Goal: Task Accomplishment & Management: Manage account settings

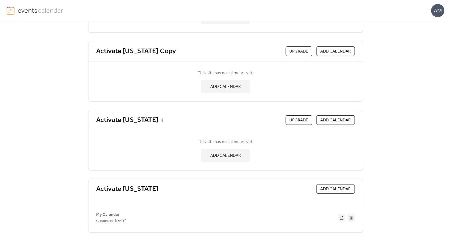
scroll to position [82, 0]
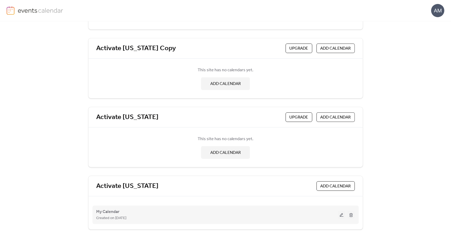
click at [341, 214] on button at bounding box center [341, 215] width 7 height 8
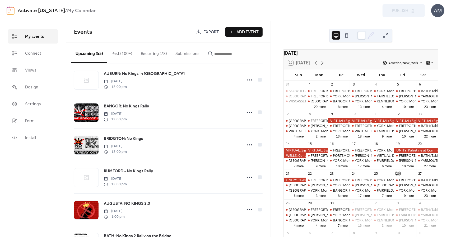
scroll to position [1171, 0]
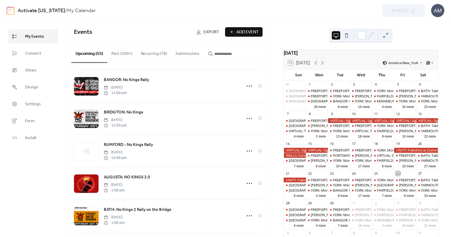
click at [118, 53] on button "Past (100+)" at bounding box center [121, 53] width 29 height 20
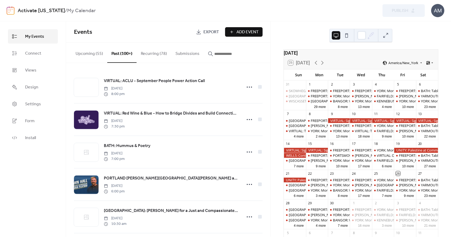
click at [151, 54] on button "Recurring (78)" at bounding box center [154, 53] width 35 height 20
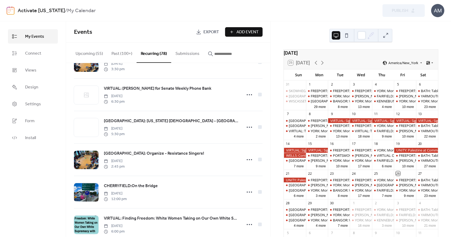
scroll to position [2057, 0]
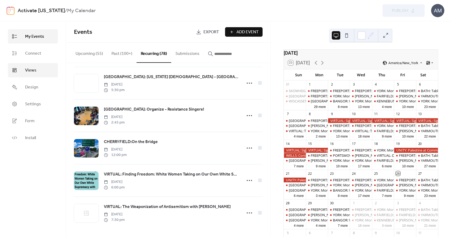
click at [35, 67] on span "Views" at bounding box center [30, 70] width 11 height 6
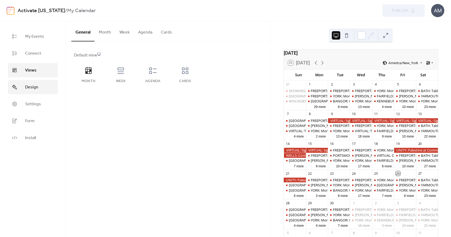
click at [35, 88] on span "Design" at bounding box center [31, 87] width 13 height 6
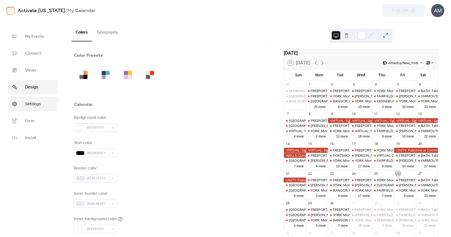
click at [35, 101] on span "Settings" at bounding box center [33, 104] width 16 height 6
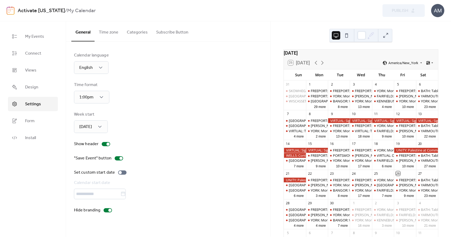
click at [141, 30] on button "Categories" at bounding box center [137, 31] width 29 height 20
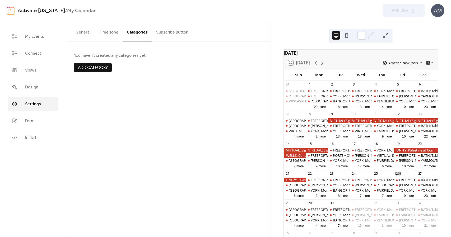
click at [162, 30] on button "Subscribe Button" at bounding box center [172, 31] width 41 height 20
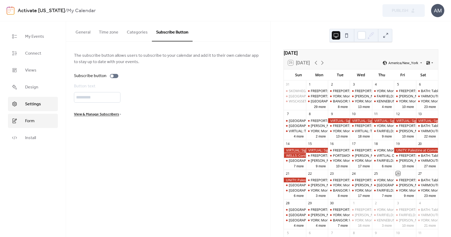
click at [36, 122] on link "Form" at bounding box center [33, 121] width 50 height 14
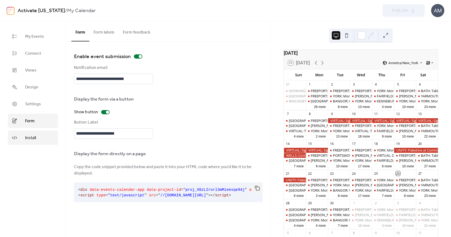
click at [36, 135] on link "Install" at bounding box center [33, 138] width 50 height 14
